Goal: Task Accomplishment & Management: Complete application form

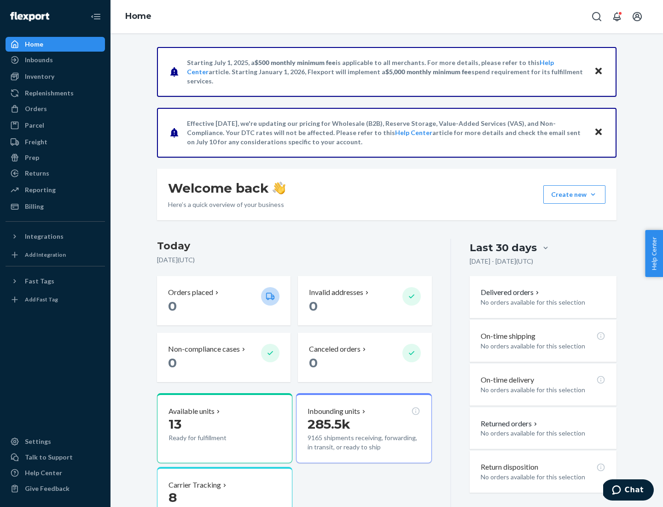
click at [35, 109] on div "Orders" at bounding box center [36, 108] width 22 height 9
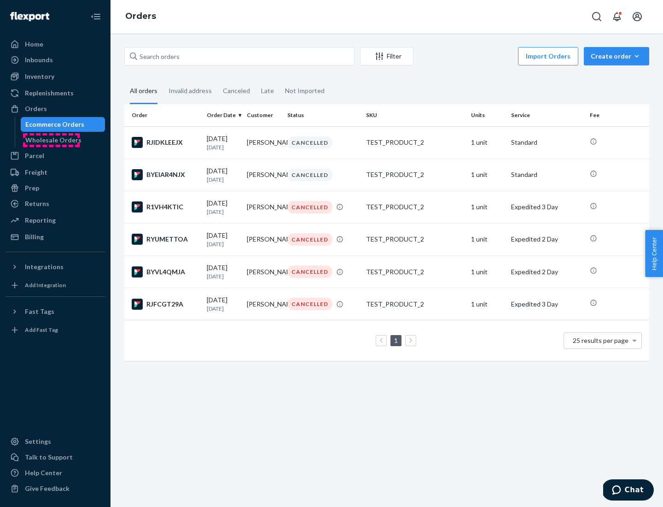
click at [51, 140] on div "Wholesale Orders" at bounding box center [53, 139] width 56 height 9
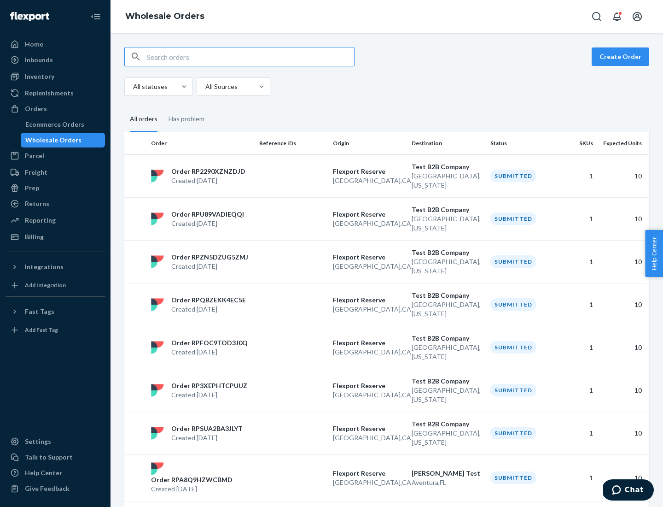
click at [622, 57] on button "Create Order" at bounding box center [621, 56] width 58 height 18
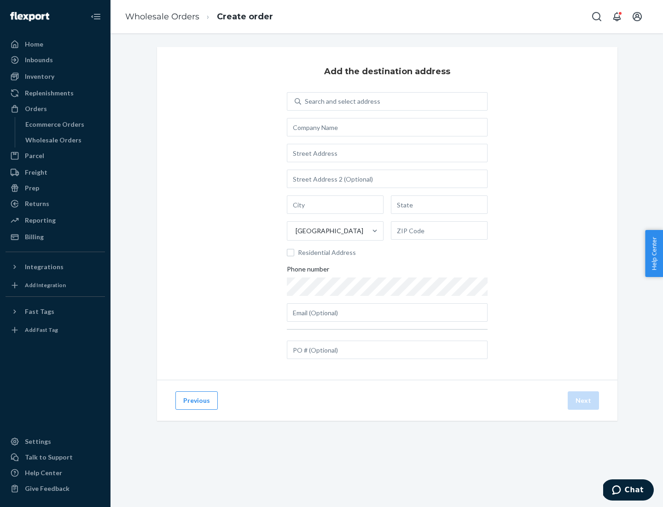
click at [341, 101] on div "Search and select address" at bounding box center [343, 101] width 76 height 9
click at [306, 101] on input "Search and select address" at bounding box center [305, 101] width 1 height 9
type input "Shubham Test"
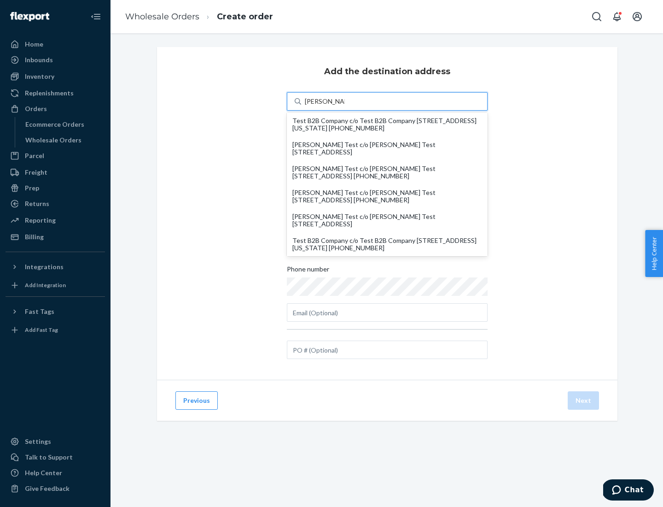
click at [387, 244] on div "Test B2B Company c/o Test B2B Company 1901 Avenue B North North Charleston, Sou…" at bounding box center [387, 244] width 190 height 15
click at [345, 106] on input "Shubham Test" at bounding box center [325, 101] width 40 height 9
type input "Test B2B Company"
type input "North Charleston"
type input "South Carolina"
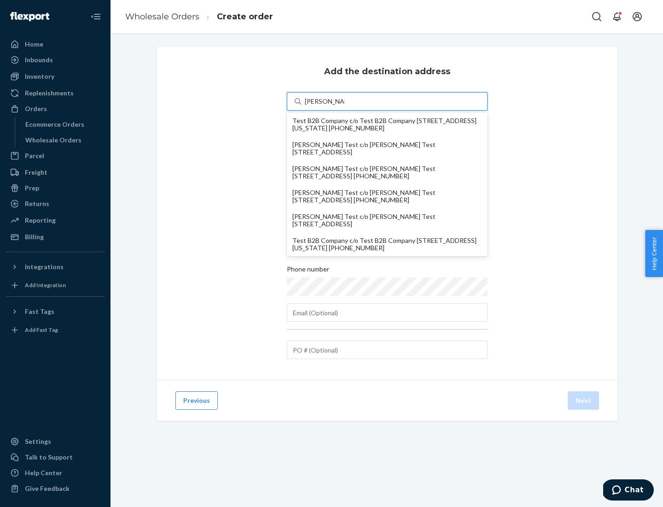
type input "29405"
type input "1901 Avenue B North"
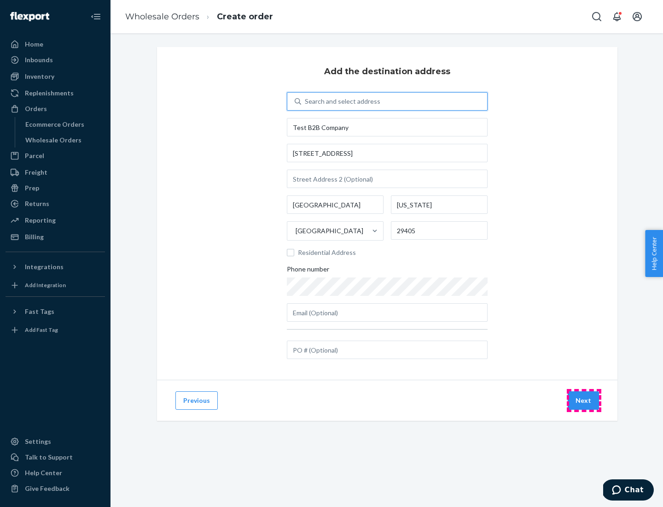
click at [584, 400] on button "Next" at bounding box center [583, 400] width 31 height 18
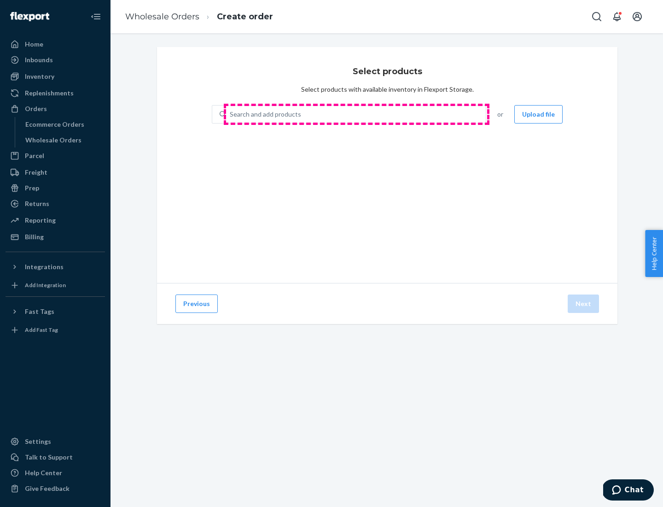
click at [356, 114] on div "Search and add products" at bounding box center [356, 114] width 260 height 17
click at [231, 114] on input "Search and add products" at bounding box center [230, 114] width 1 height 9
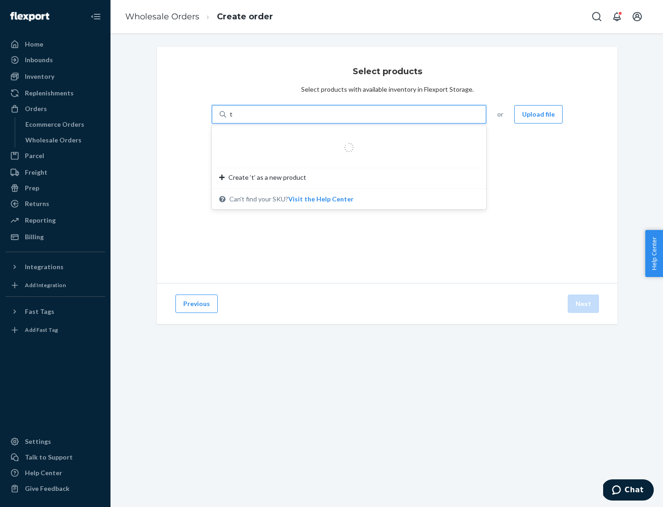
type input "test"
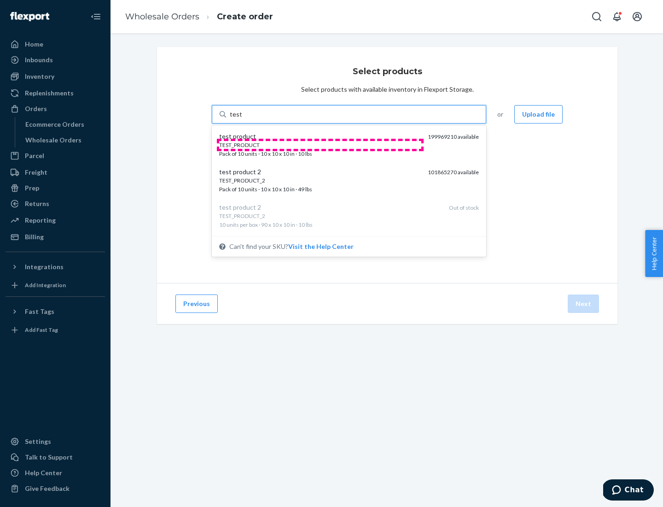
click at [320, 145] on div "TEST_PRODUCT" at bounding box center [319, 145] width 201 height 8
click at [242, 119] on input "test" at bounding box center [236, 114] width 12 height 9
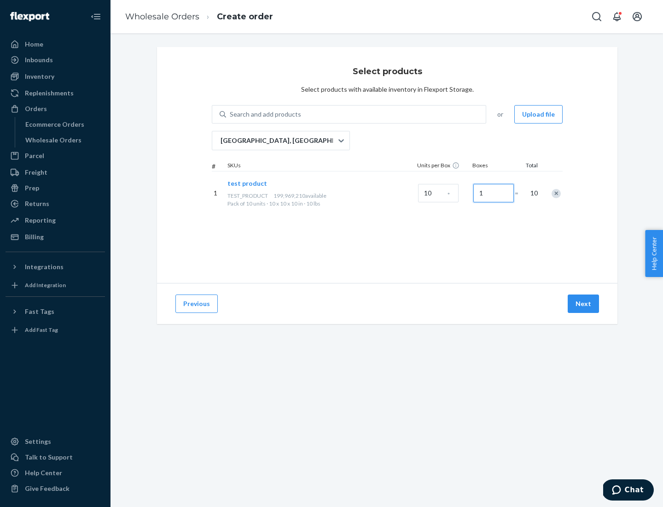
type input "1"
click at [584, 303] on button "Next" at bounding box center [583, 303] width 31 height 18
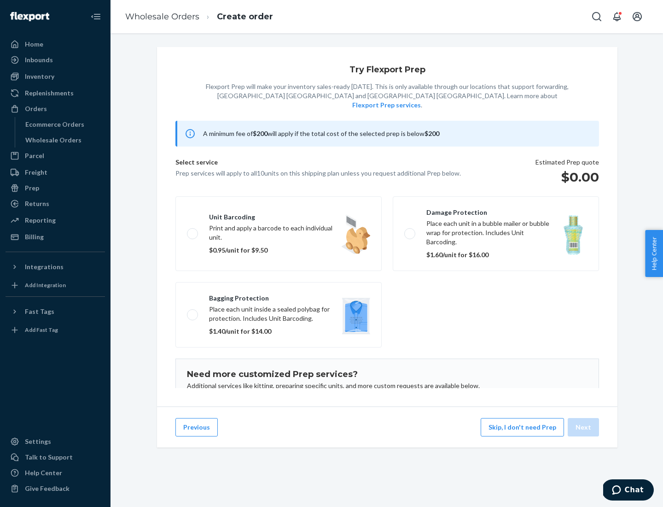
scroll to position [60, 0]
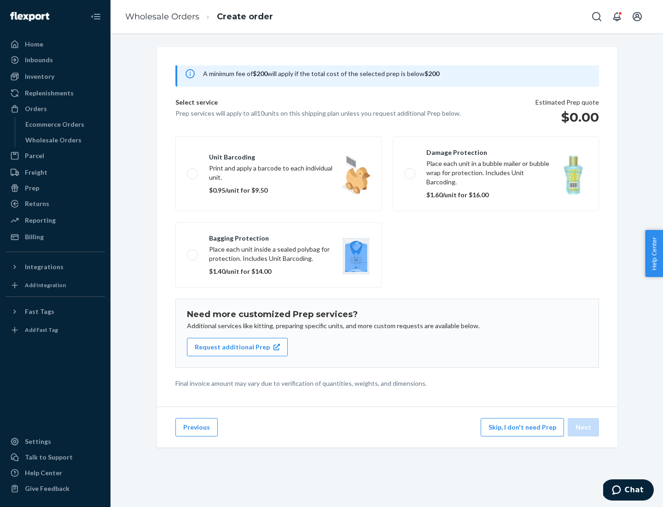
click at [279, 236] on label "Bagging protection Place each unit inside a sealed polybag for protection. Incl…" at bounding box center [278, 254] width 206 height 65
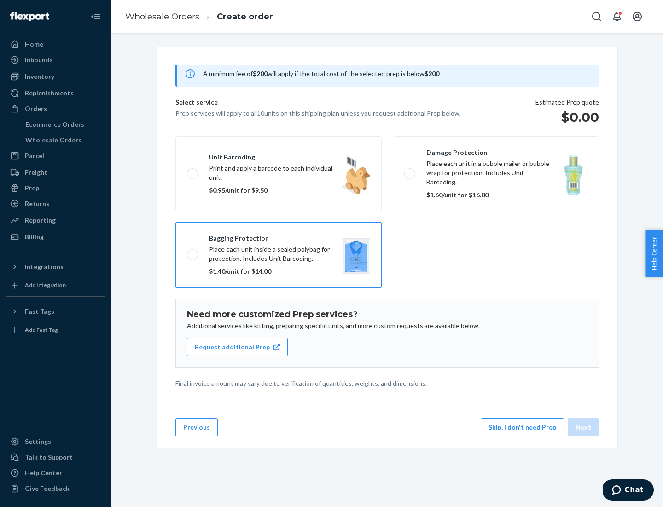
click at [193, 251] on input "Bagging protection Place each unit inside a sealed polybag for protection. Incl…" at bounding box center [190, 254] width 6 height 6
checkbox input "true"
click at [584, 427] on button "Next" at bounding box center [583, 427] width 31 height 18
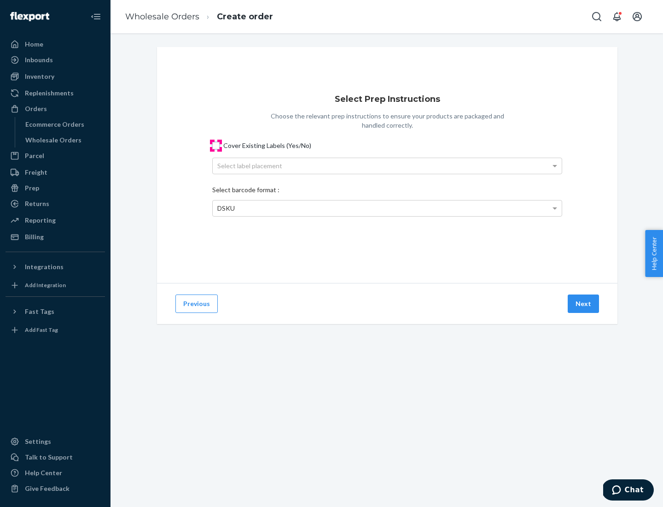
click at [216, 145] on input "Cover Existing Labels (Yes/No)" at bounding box center [215, 145] width 7 height 7
checkbox input "true"
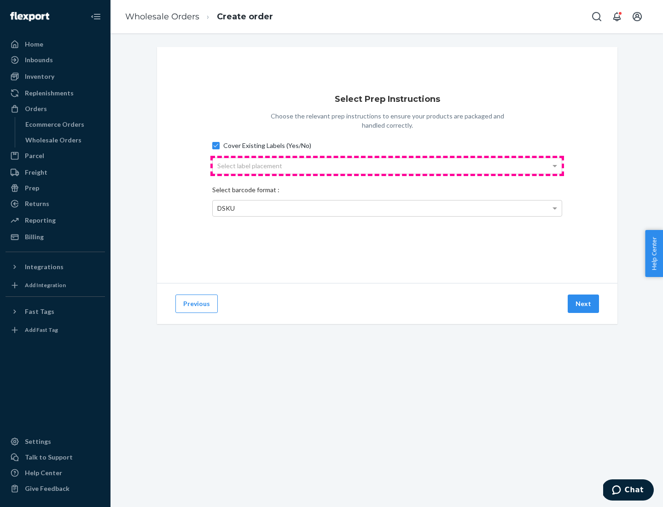
click at [387, 165] on div "Select label placement" at bounding box center [387, 166] width 349 height 16
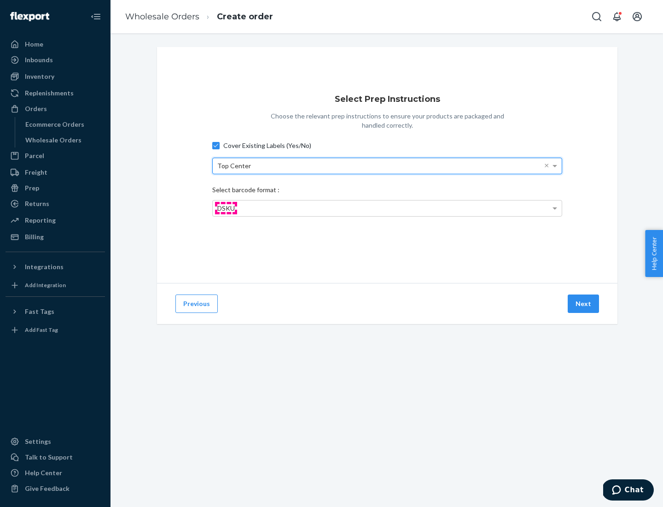
click at [226, 208] on span "DSKU" at bounding box center [226, 208] width 18 height 8
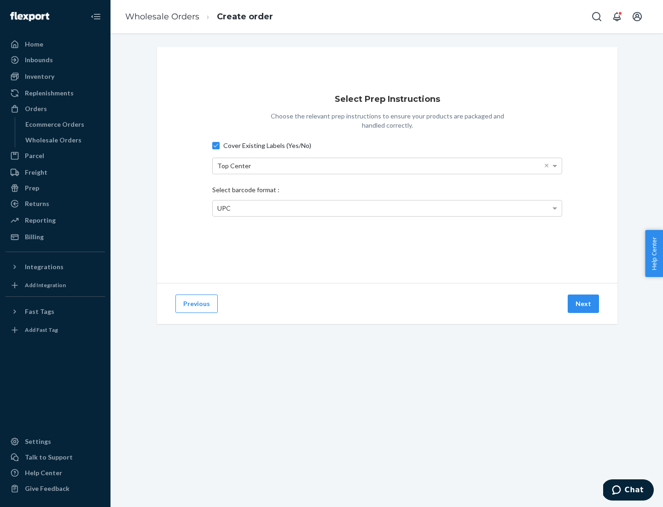
click at [584, 303] on button "Next" at bounding box center [583, 303] width 31 height 18
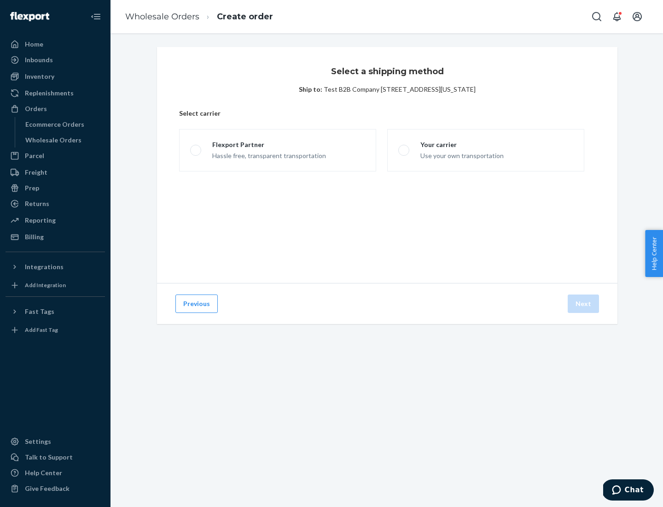
click at [195, 150] on span at bounding box center [195, 150] width 11 height 11
click at [195, 150] on input "Flexport Partner Hassle free, transparent transportation" at bounding box center [193, 150] width 6 height 6
radio input "true"
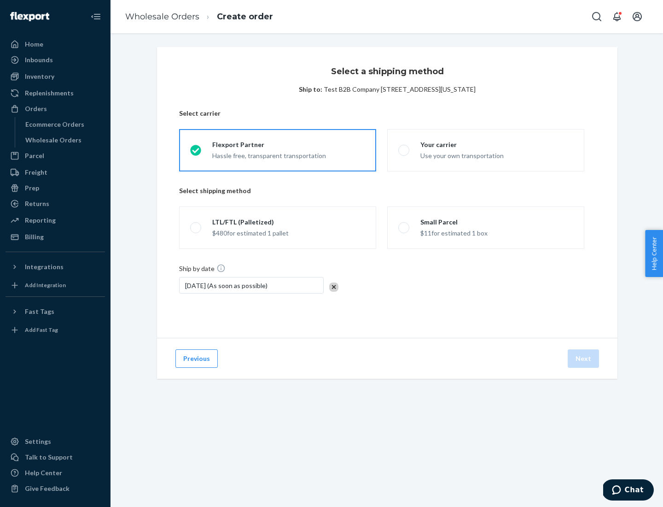
click at [195, 228] on span at bounding box center [195, 227] width 11 height 11
click at [195, 228] on input "LTL/FTL (Palletized) $480 for estimated 1 pallet" at bounding box center [193, 228] width 6 height 6
radio input "true"
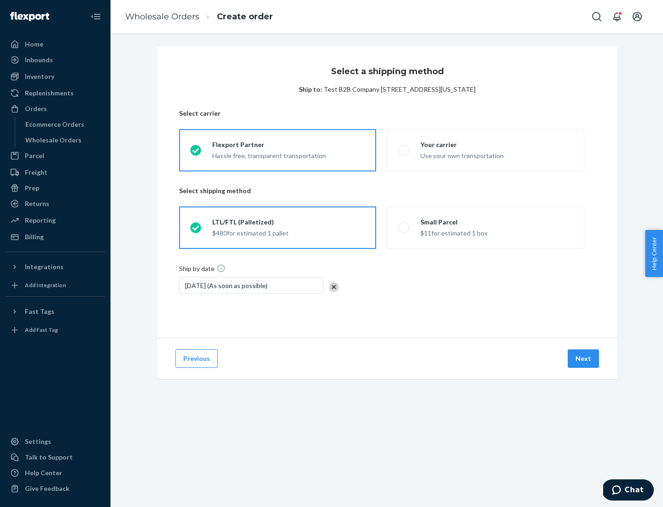
click at [584, 358] on button "Next" at bounding box center [583, 358] width 31 height 18
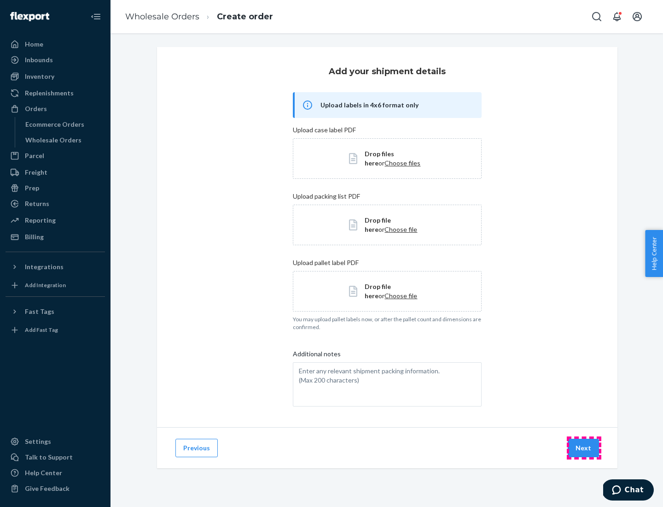
click at [584, 448] on button "Next" at bounding box center [583, 447] width 31 height 18
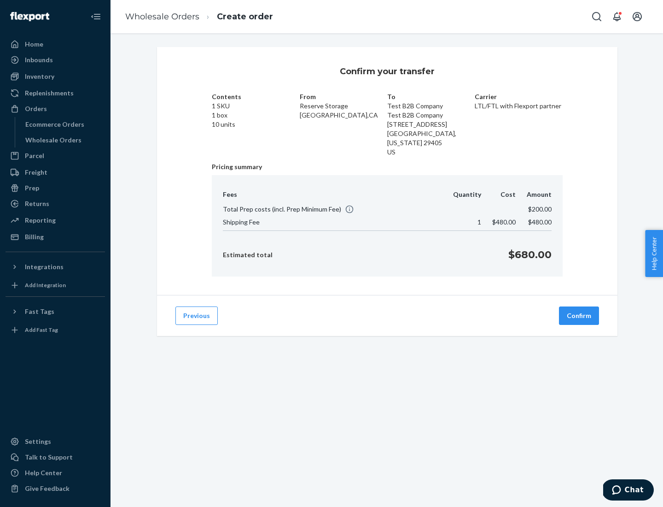
click at [579, 315] on button "Confirm" at bounding box center [579, 315] width 40 height 18
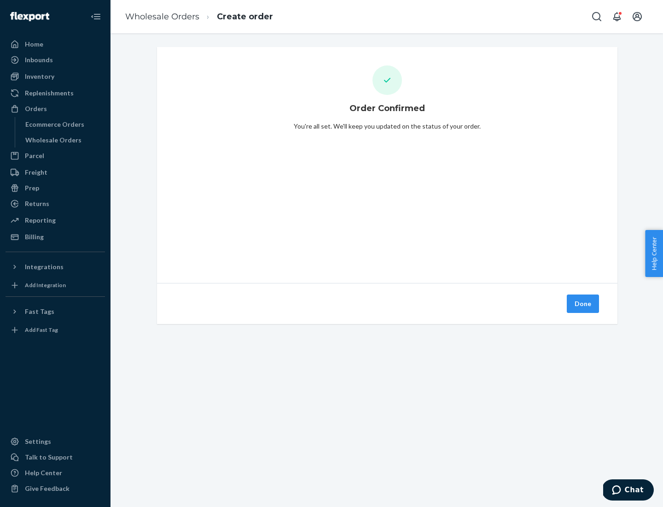
click at [583, 303] on button "Done" at bounding box center [583, 303] width 32 height 18
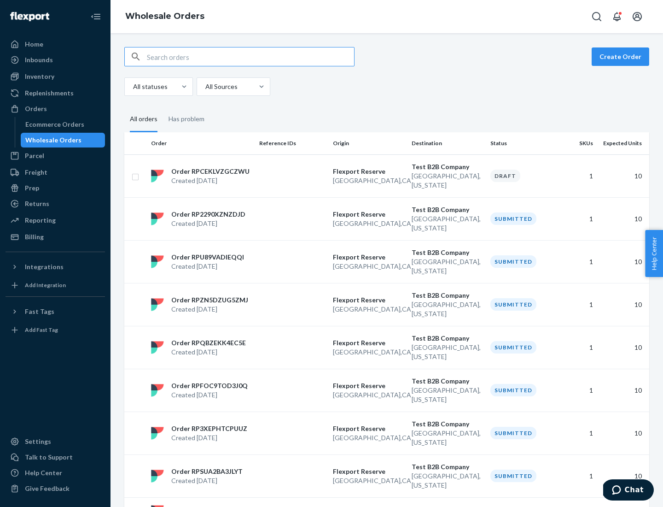
click at [55, 109] on div "Orders" at bounding box center [55, 108] width 98 height 13
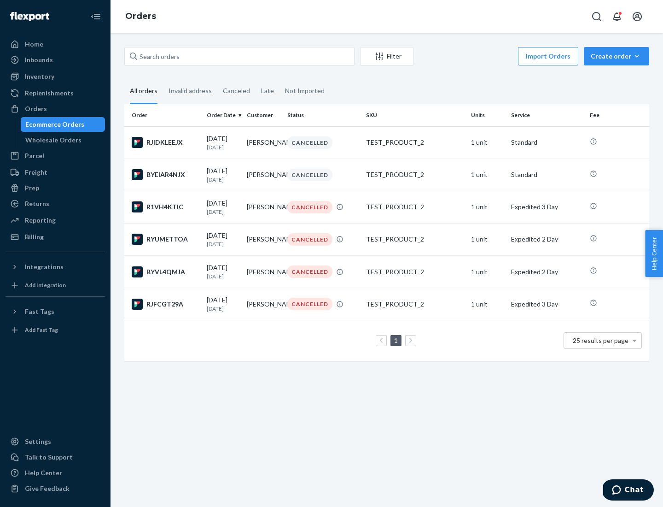
click at [51, 140] on div "Wholesale Orders" at bounding box center [53, 139] width 56 height 9
